Goal: Feedback & Contribution: Submit feedback/report problem

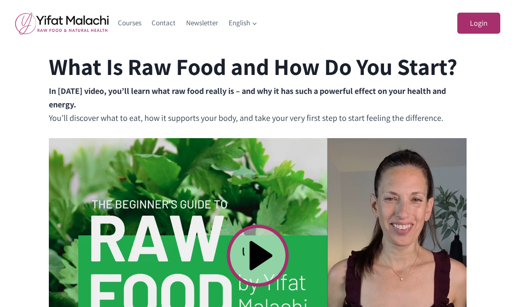
scroll to position [276, 0]
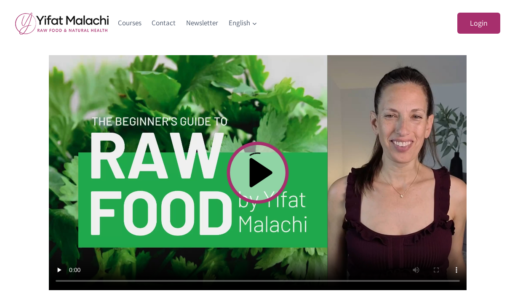
click at [239, 160] on video at bounding box center [258, 172] width 418 height 235
click at [149, 281] on video at bounding box center [258, 172] width 418 height 235
click at [197, 278] on video at bounding box center [258, 172] width 418 height 235
click at [184, 279] on video at bounding box center [258, 172] width 418 height 235
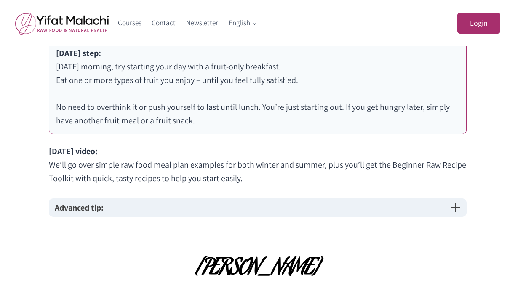
scroll to position [566, 0]
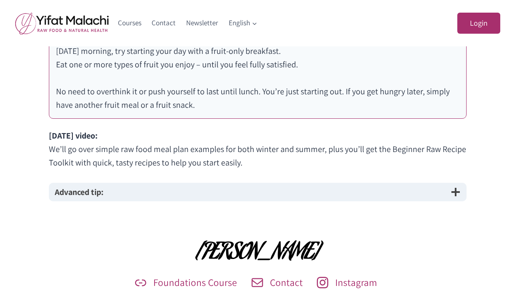
click at [452, 190] on span "button" at bounding box center [455, 192] width 10 height 10
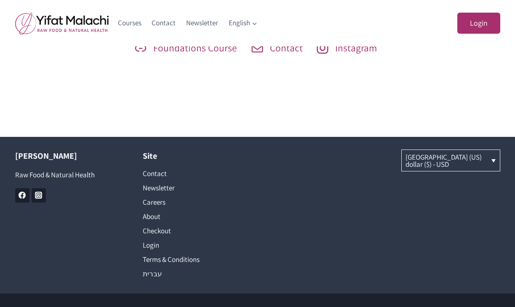
scroll to position [989, 0]
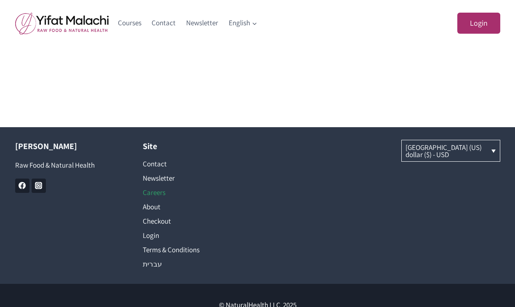
click at [155, 191] on link "Careers" at bounding box center [194, 192] width 102 height 14
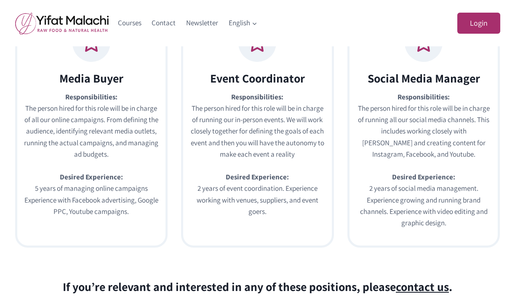
scroll to position [193, 0]
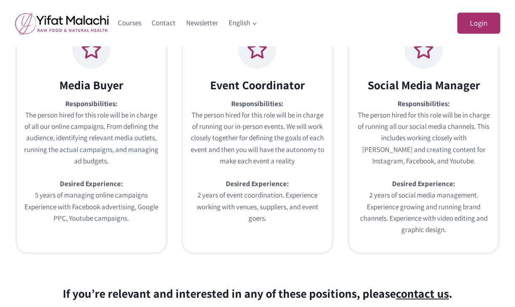
click at [278, 125] on p "Responsibilities: The person hired for this role will be in charge of running o…" at bounding box center [257, 171] width 135 height 147
click at [265, 88] on h2 "Event Coordinator" at bounding box center [257, 85] width 135 height 18
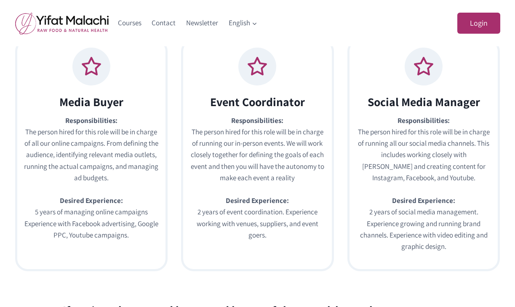
scroll to position [172, 0]
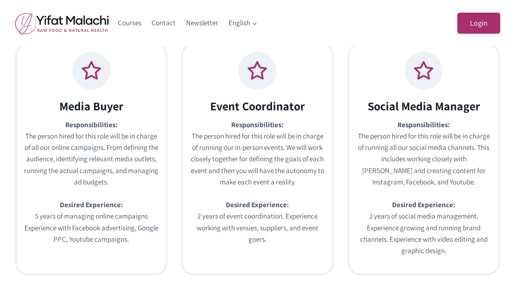
click at [254, 74] on icon at bounding box center [257, 70] width 21 height 21
click at [237, 113] on h2 "Event Coordinator" at bounding box center [257, 106] width 135 height 18
click at [219, 117] on div "Event Coordinator Responsibilities: The person hired for this role will be in c…" at bounding box center [257, 181] width 135 height 169
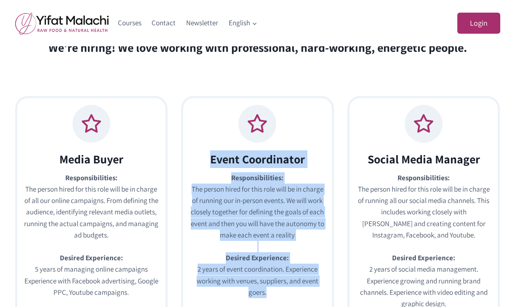
scroll to position [118, 0]
drag, startPoint x: 280, startPoint y: 168, endPoint x: 226, endPoint y: 138, distance: 62.0
click at [226, 138] on span "Event Coordinator Responsibilities: The person hired for this role will be in c…" at bounding box center [257, 212] width 153 height 232
copy div "Event Coordinator Responsibilities: The person hired for this role will be in c…"
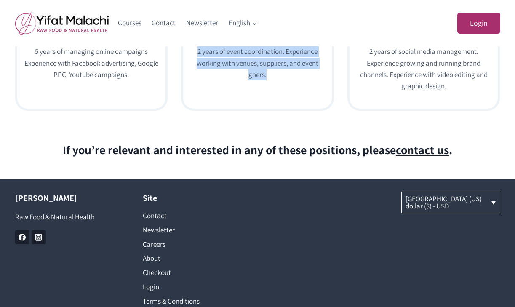
scroll to position [337, 0]
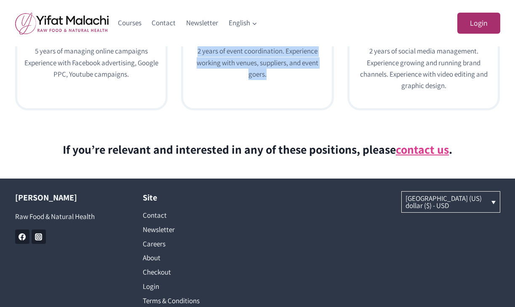
click at [417, 152] on span "contact us" at bounding box center [422, 149] width 53 height 16
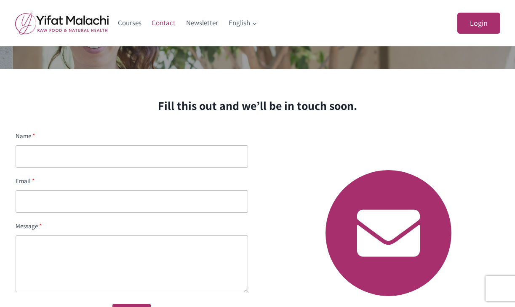
scroll to position [59, 0]
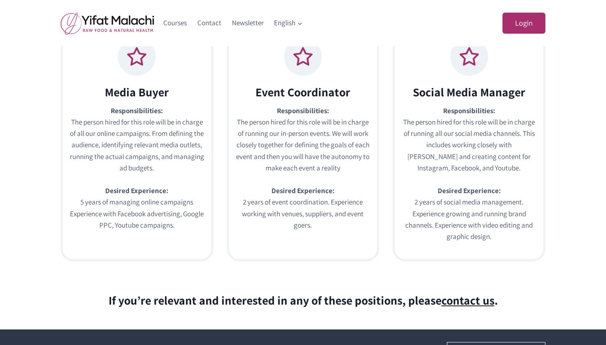
scroll to position [80, 0]
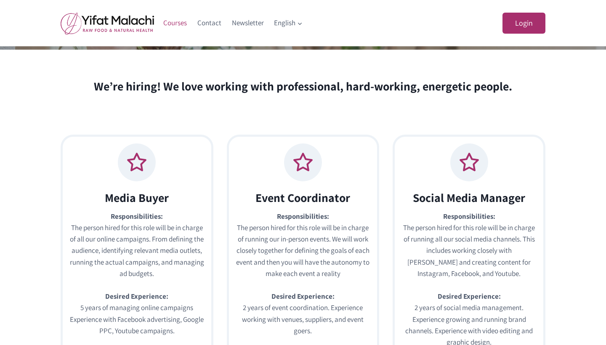
click at [177, 22] on link "Courses" at bounding box center [175, 23] width 34 height 20
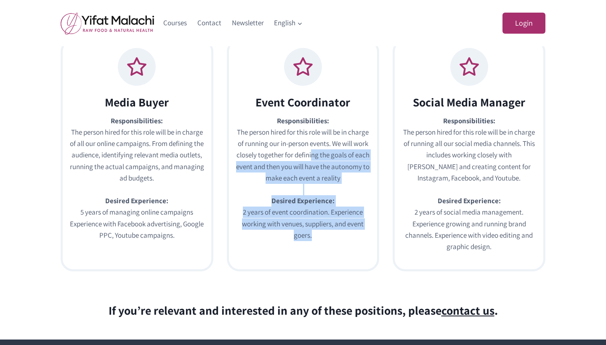
scroll to position [169, 0]
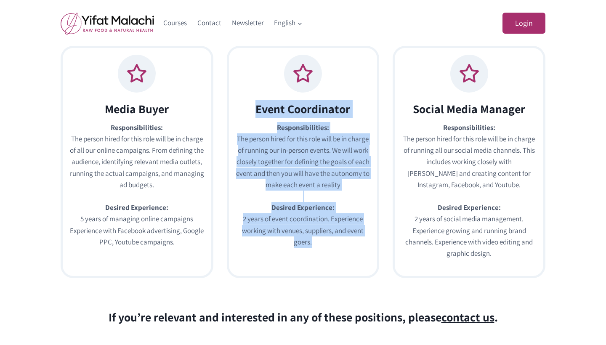
drag, startPoint x: 335, startPoint y: 203, endPoint x: 239, endPoint y: 92, distance: 146.8
click at [239, 92] on span "Event Coordinator Responsibilities: The person hired for this role will be in c…" at bounding box center [303, 162] width 153 height 232
copy div "Event Coordinator Responsibilities: The person hired for this role will be in c…"
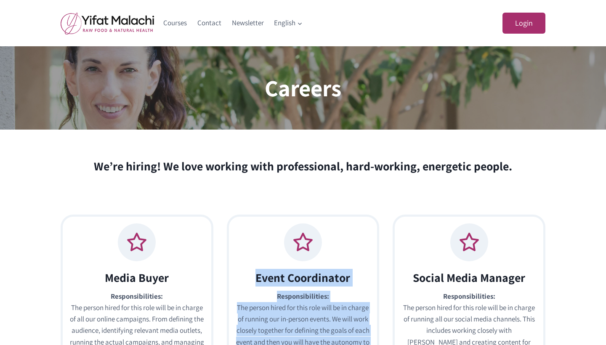
scroll to position [0, 0]
click at [128, 22] on img at bounding box center [107, 23] width 93 height 22
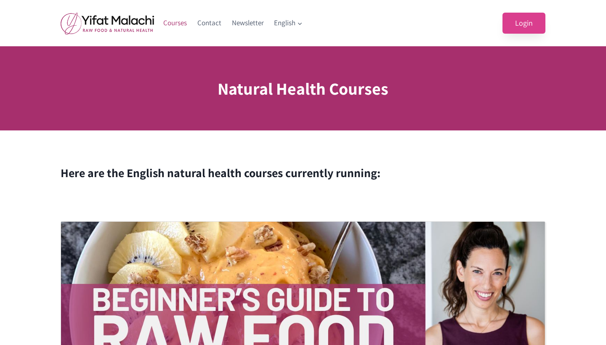
click at [519, 24] on link "Login" at bounding box center [524, 23] width 43 height 21
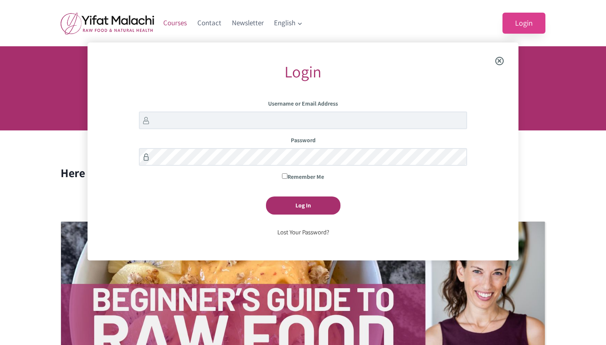
scroll to position [43, 0]
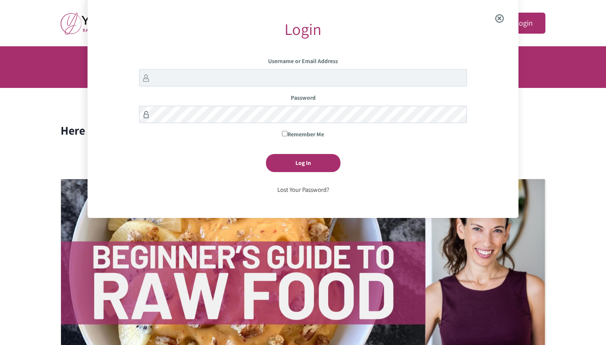
click at [500, 17] on span "Close the login modal" at bounding box center [500, 18] width 32 height 27
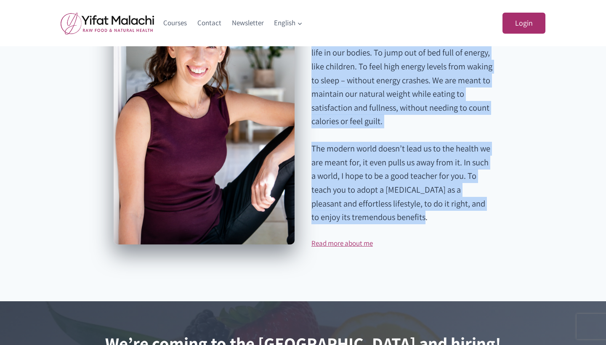
scroll to position [1399, 0]
drag, startPoint x: 314, startPoint y: 78, endPoint x: 429, endPoint y: 223, distance: 184.8
click at [429, 223] on div "Hi I’m Yifat Malachi Health is not merely the absence of disease. Health is an …" at bounding box center [401, 112] width 181 height 274
copy div "Hi I’m Yifat Malachi Health is not merely the absence of disease. Health is an …"
click at [360, 245] on link "Read more about me" at bounding box center [341, 242] width 61 height 9
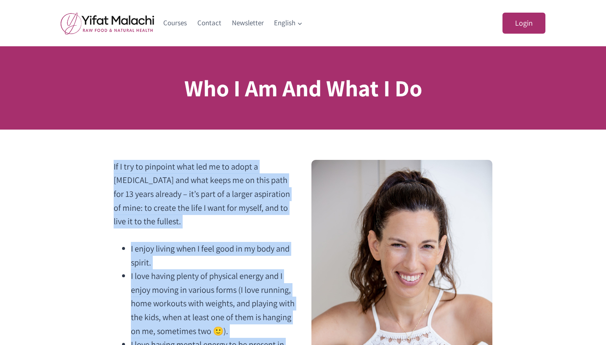
drag, startPoint x: 215, startPoint y: 207, endPoint x: 189, endPoint y: 157, distance: 57.0
copy div "If I try to pinpoint what led me to adopt a raw food diet and what keeps me on …"
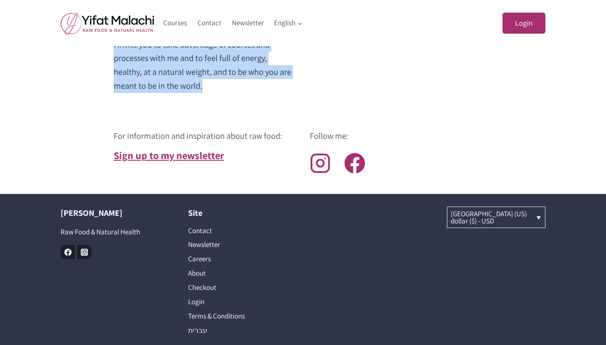
scroll to position [1301, 0]
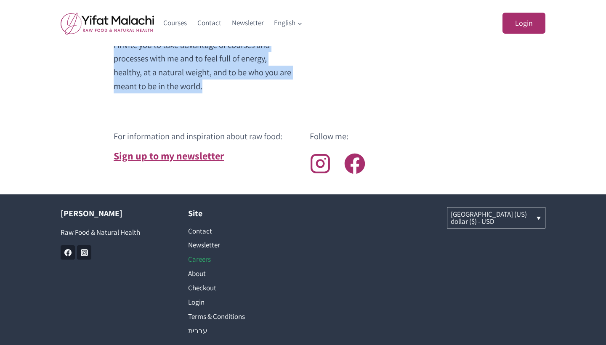
click at [196, 253] on link "Careers" at bounding box center [239, 260] width 102 height 14
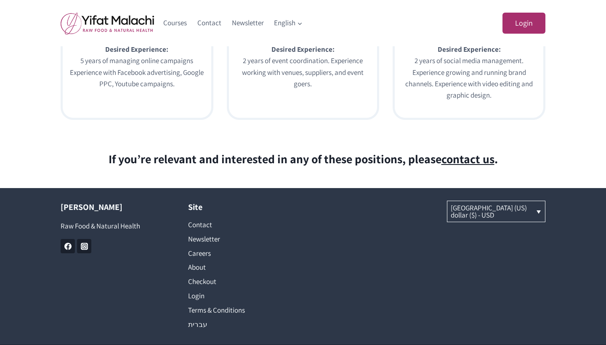
scroll to position [343, 0]
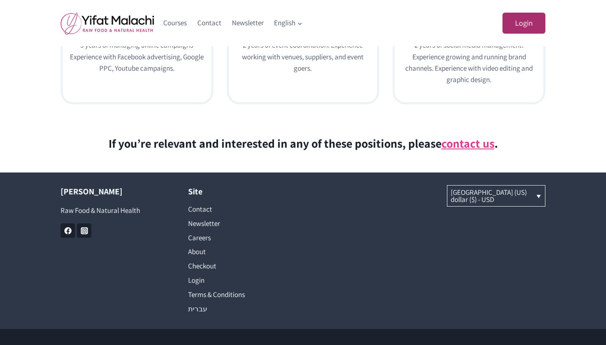
click at [465, 141] on span "contact us" at bounding box center [467, 144] width 53 height 16
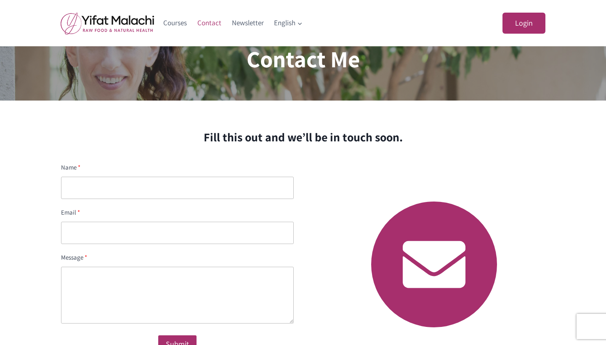
scroll to position [30, 0]
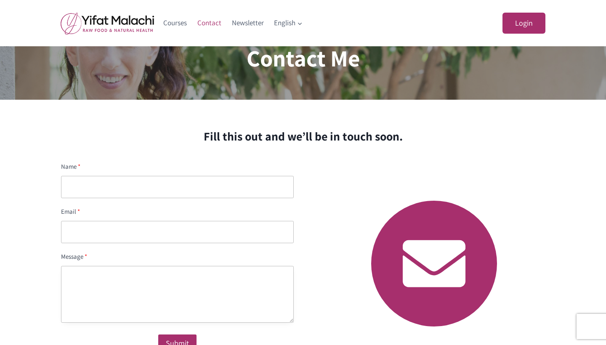
click at [177, 277] on textarea at bounding box center [177, 294] width 233 height 57
paste textarea "I admire the energy and dedication you bring to the raw food and wellness space…"
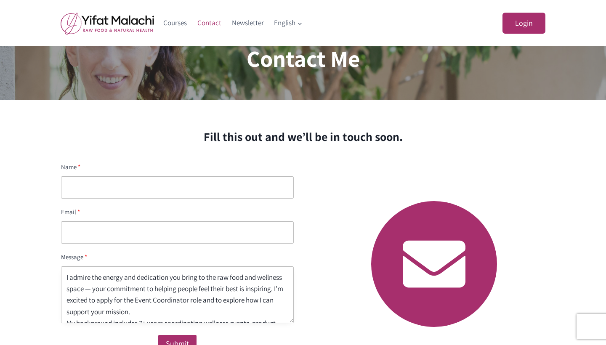
scroll to position [0, 0]
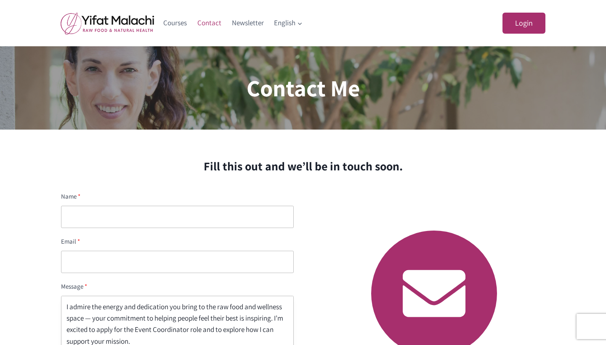
type textarea "I admire the energy and dedication you bring to the raw food and wellness space…"
type input "chardigitalmarketer@gmail.com"
click at [126, 224] on input "text" at bounding box center [177, 217] width 233 height 22
type input "Char Surratt"
drag, startPoint x: 179, startPoint y: 270, endPoint x: 56, endPoint y: 240, distance: 127.0
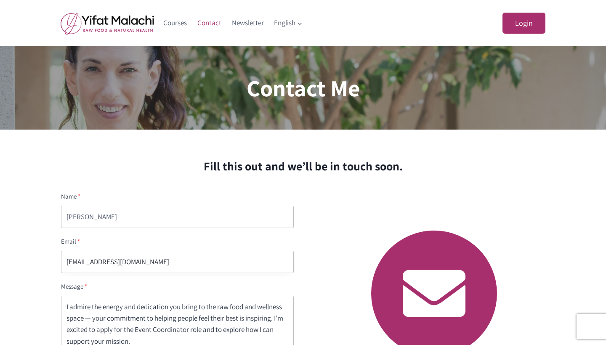
click at [56, 240] on div "Name Char Surratt Email chardigitalmarketer@gmail.com Message I admire the ener…" at bounding box center [178, 294] width 254 height 226
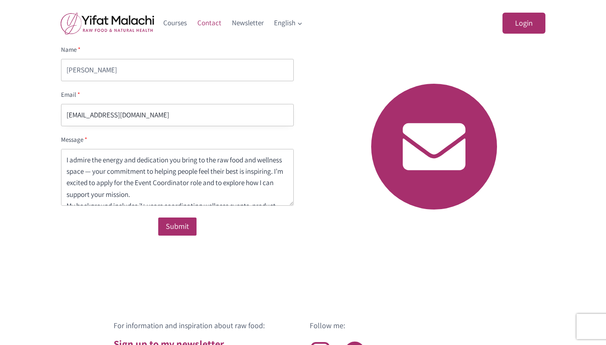
scroll to position [234, 0]
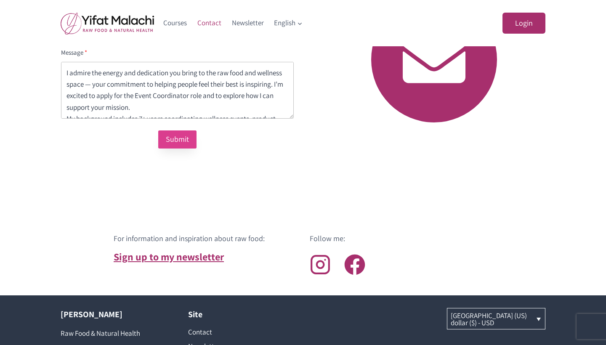
click at [178, 139] on div "Submit" at bounding box center [177, 139] width 23 height 12
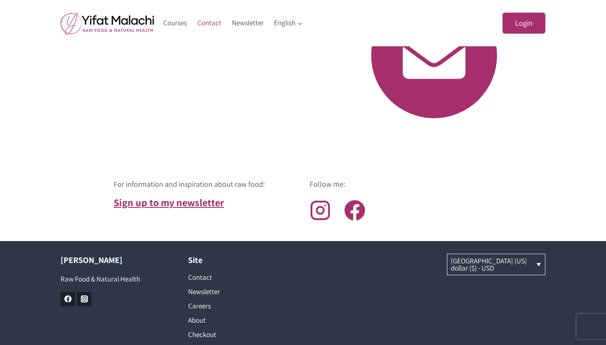
scroll to position [231, 0]
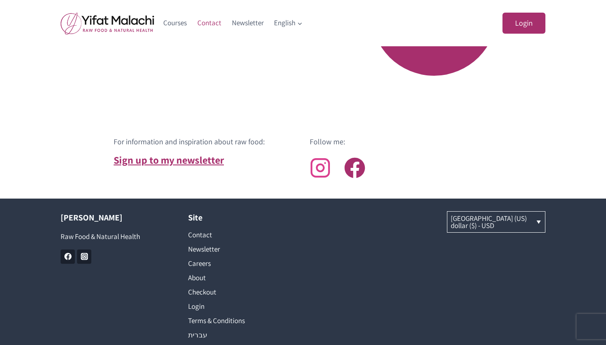
click at [321, 173] on icon at bounding box center [320, 167] width 21 height 21
